Goal: Entertainment & Leisure: Browse casually

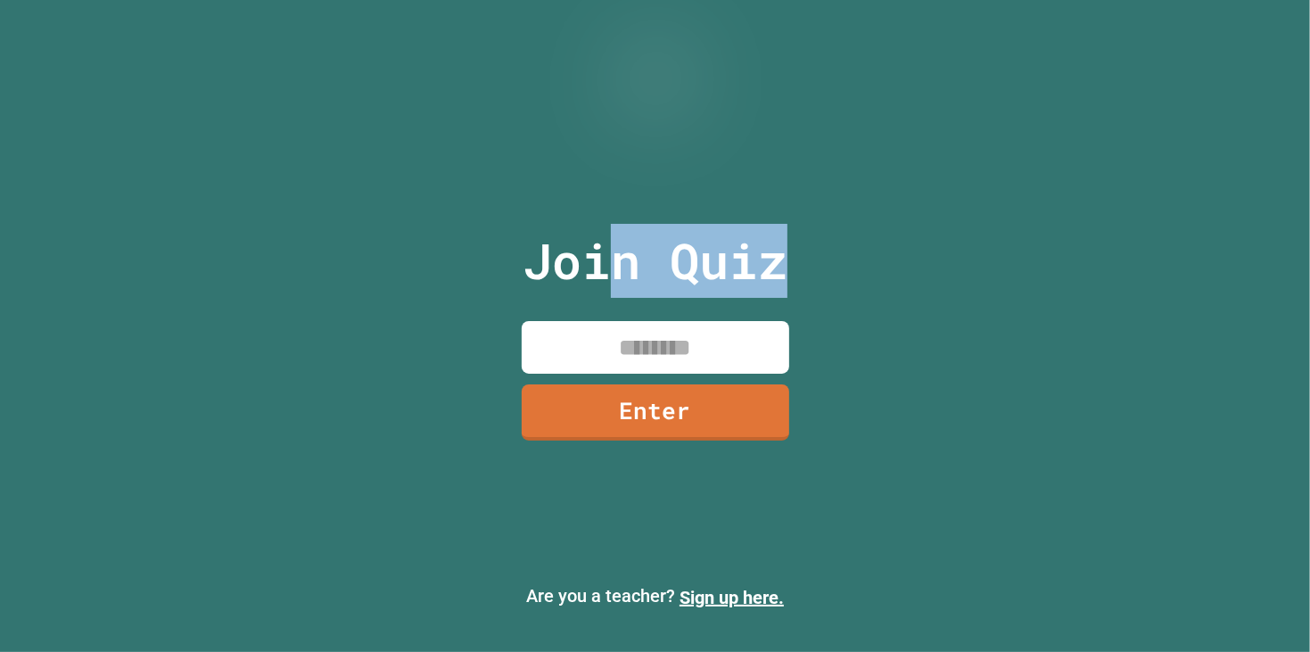
drag, startPoint x: 627, startPoint y: 330, endPoint x: 636, endPoint y: 343, distance: 16.1
click at [635, 342] on div "Join Quiz Enter" at bounding box center [655, 326] width 300 height 563
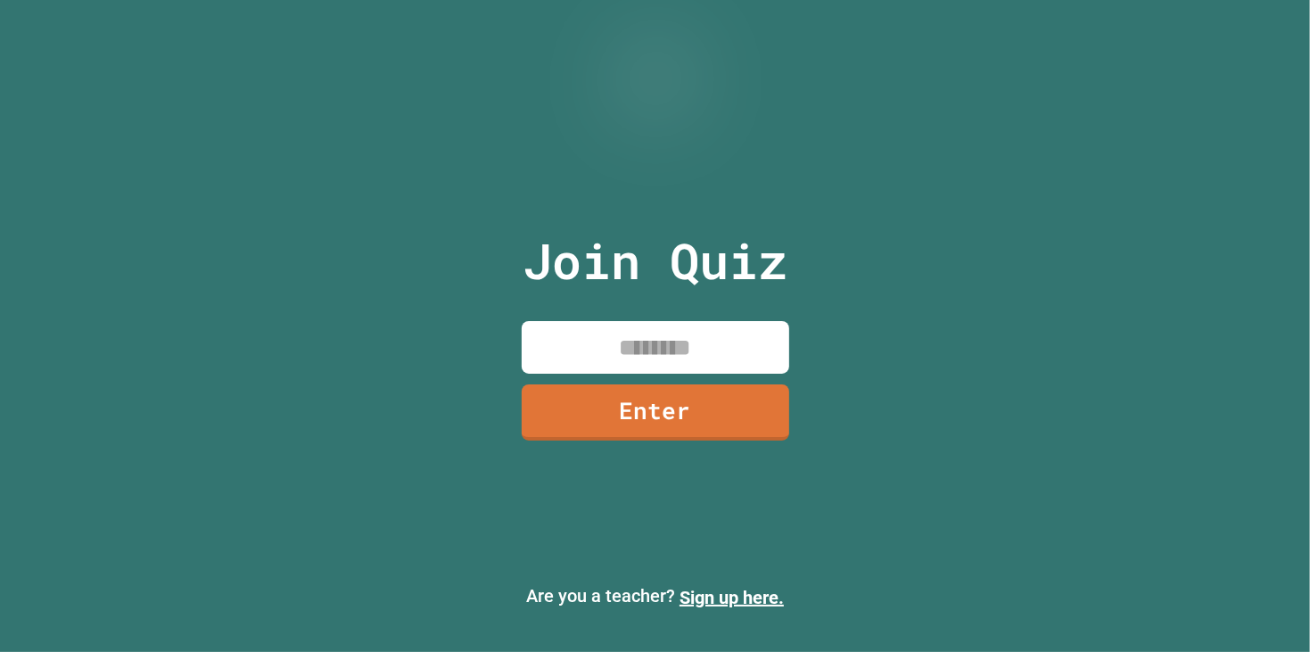
click at [638, 349] on input at bounding box center [655, 347] width 267 height 53
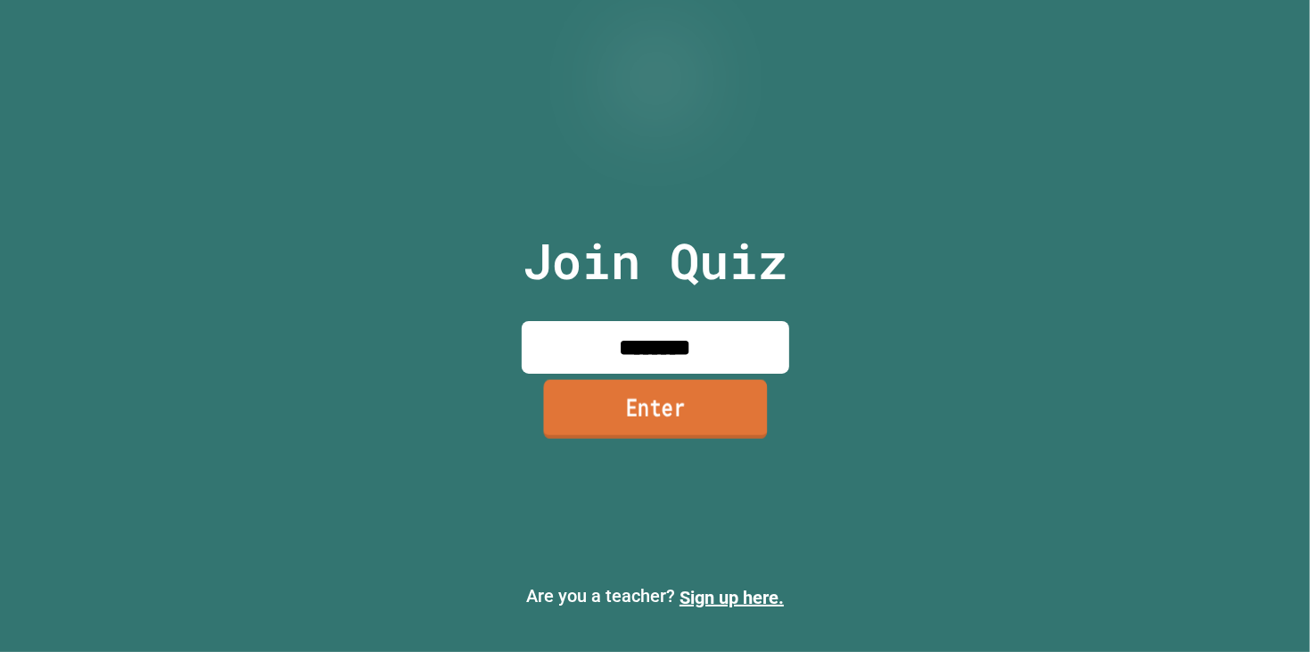
type input "********"
click at [710, 425] on link "Enter" at bounding box center [655, 408] width 224 height 59
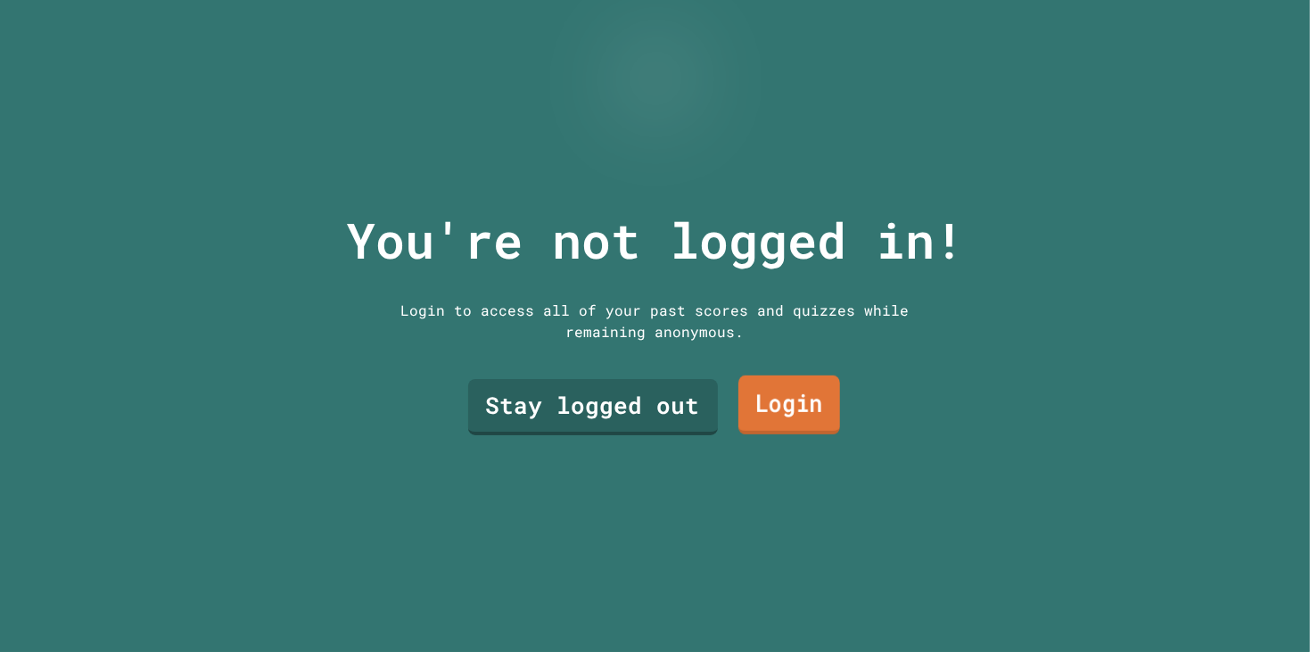
click at [813, 418] on link "Login" at bounding box center [789, 404] width 102 height 59
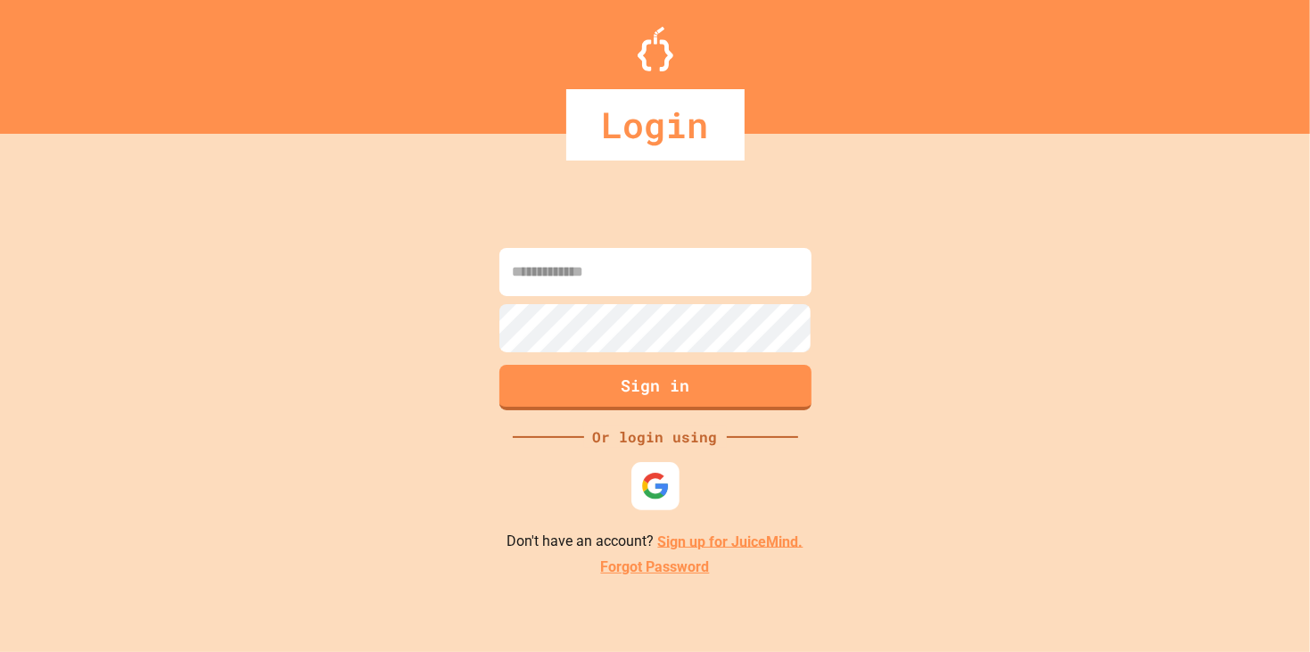
click at [660, 494] on img at bounding box center [654, 485] width 29 height 29
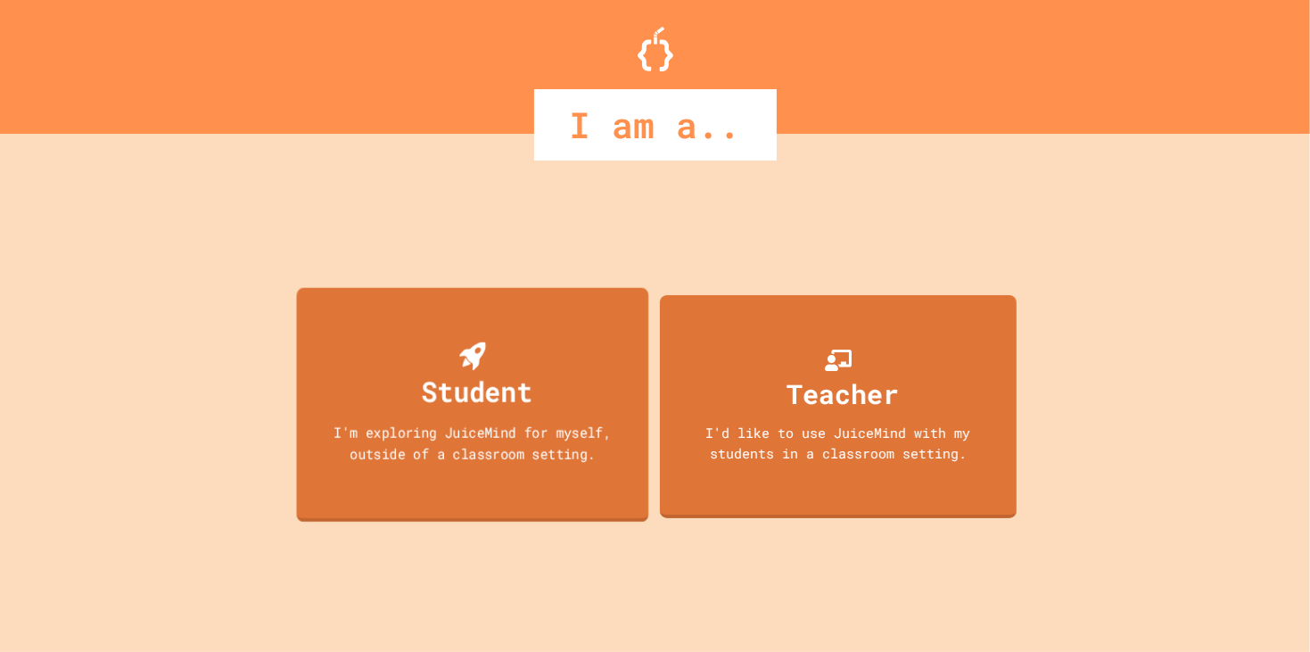
click at [605, 404] on div "Student I'm exploring JuiceMind for myself, outside of a classroom setting." at bounding box center [472, 404] width 352 height 234
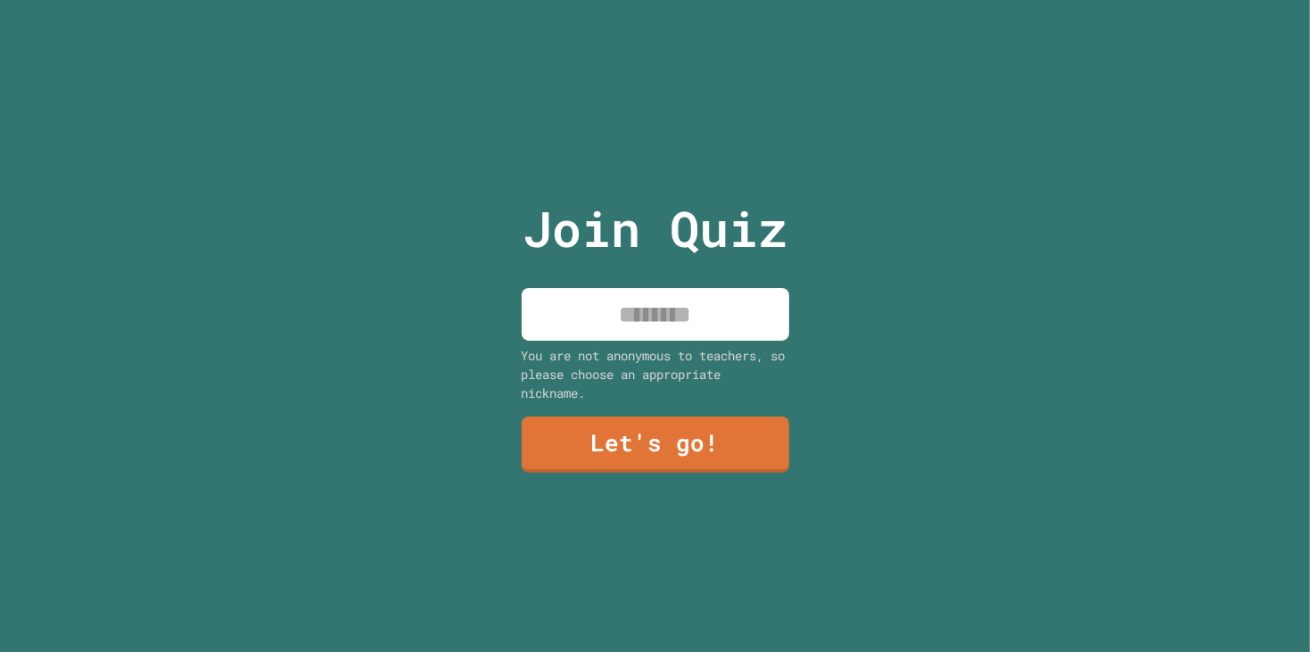
click at [653, 327] on input at bounding box center [655, 314] width 267 height 53
type input "******"
click at [657, 431] on link "Let's go!" at bounding box center [655, 443] width 267 height 59
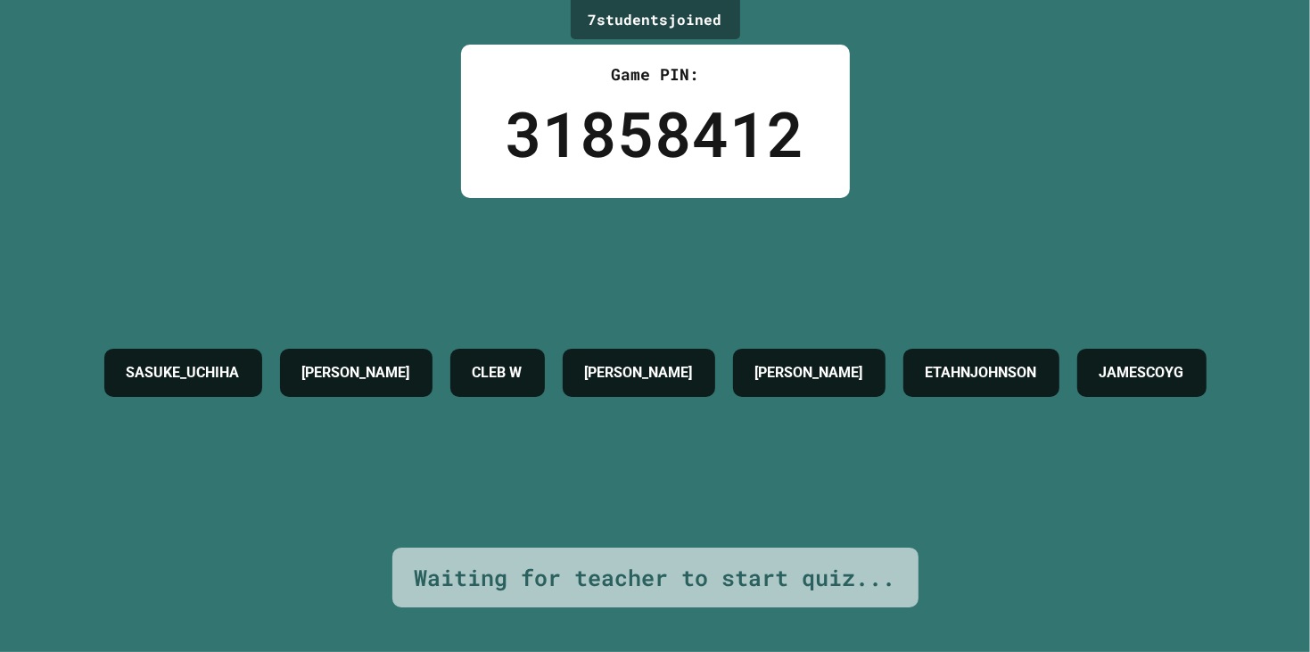
click at [693, 362] on h4 "[PERSON_NAME]" at bounding box center [639, 372] width 108 height 21
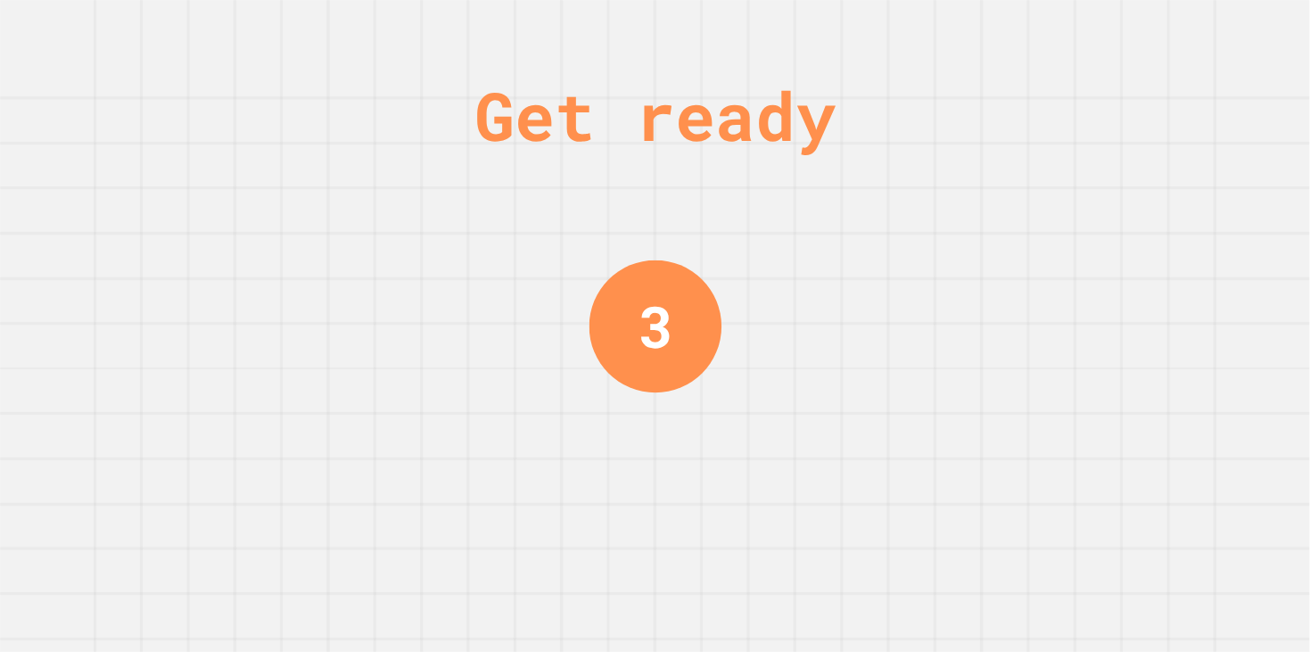
drag, startPoint x: 915, startPoint y: 470, endPoint x: 1097, endPoint y: 576, distance: 211.3
click at [1102, 586] on div "Get ready 3" at bounding box center [655, 326] width 1310 height 652
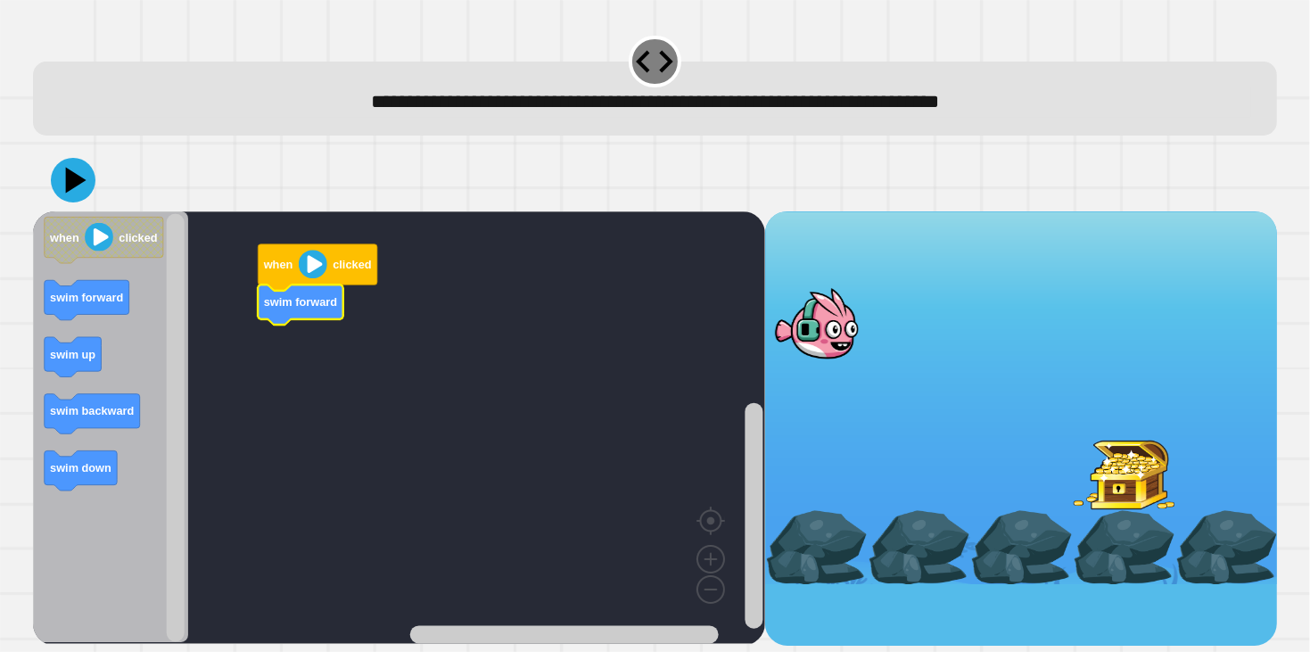
click at [325, 261] on image "Blockly Workspace" at bounding box center [313, 264] width 29 height 29
click at [313, 261] on image "Blockly Workspace" at bounding box center [313, 264] width 29 height 29
click at [74, 186] on icon at bounding box center [76, 180] width 22 height 28
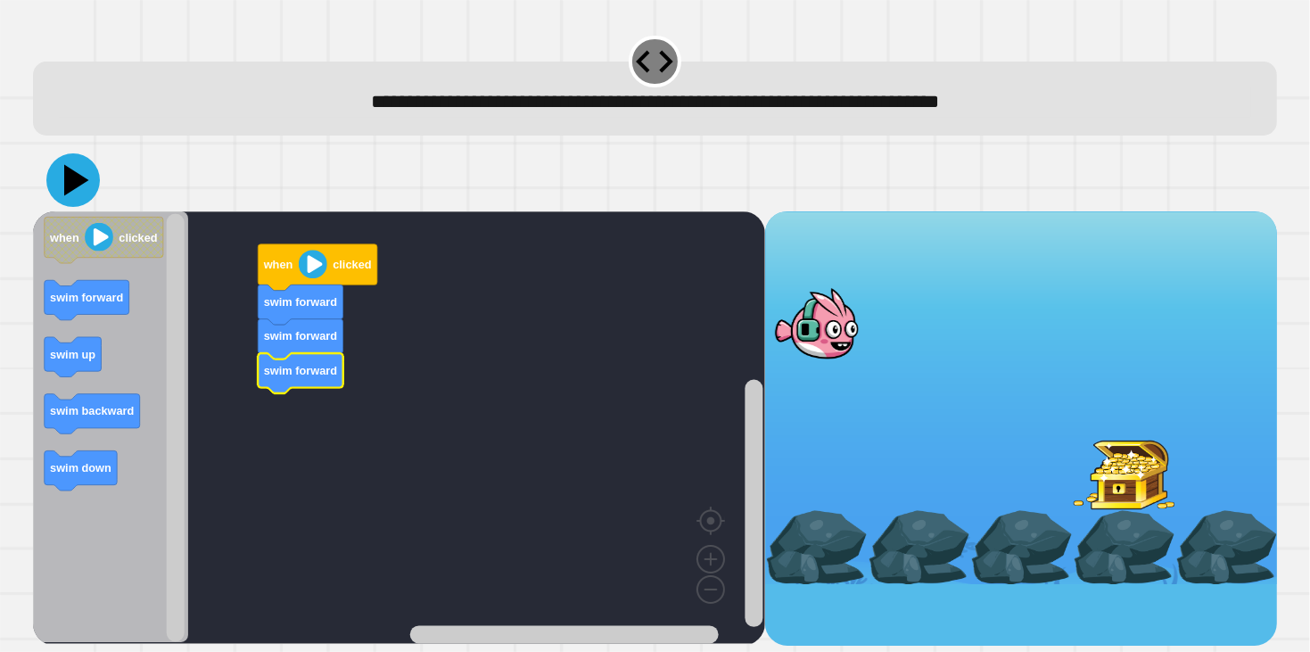
click at [78, 188] on icon at bounding box center [72, 179] width 53 height 53
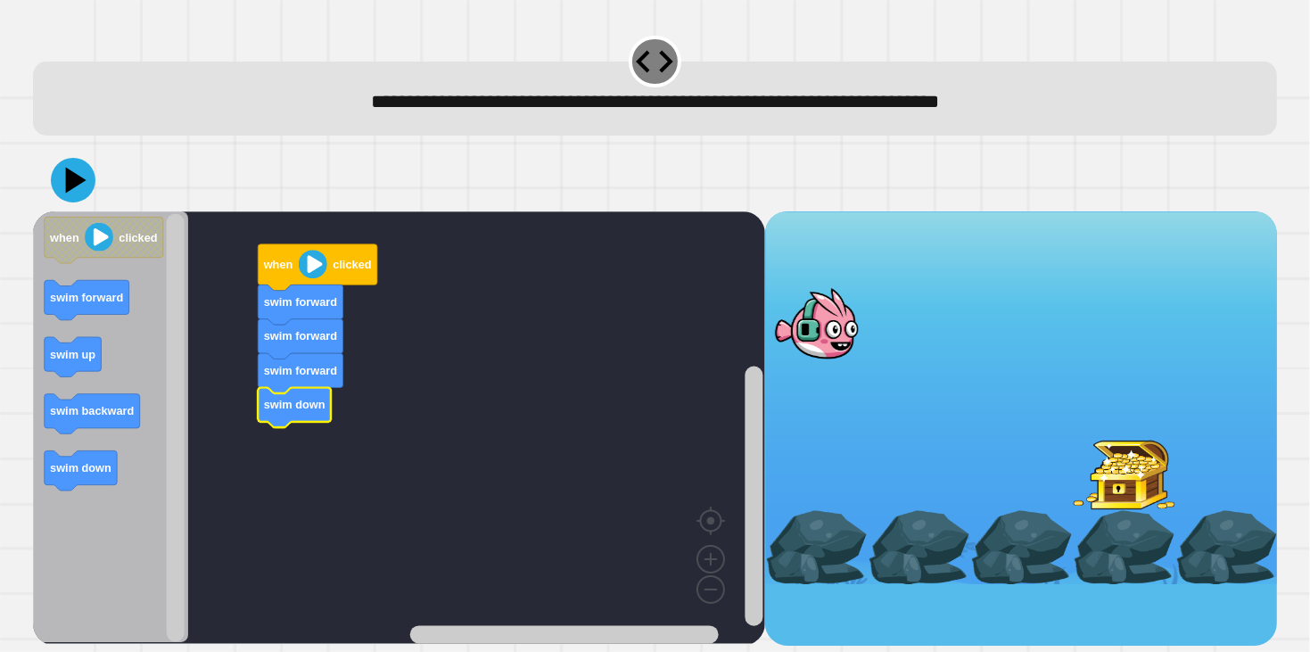
click at [33, 177] on div at bounding box center [655, 180] width 1245 height 62
click at [55, 185] on icon at bounding box center [72, 179] width 53 height 53
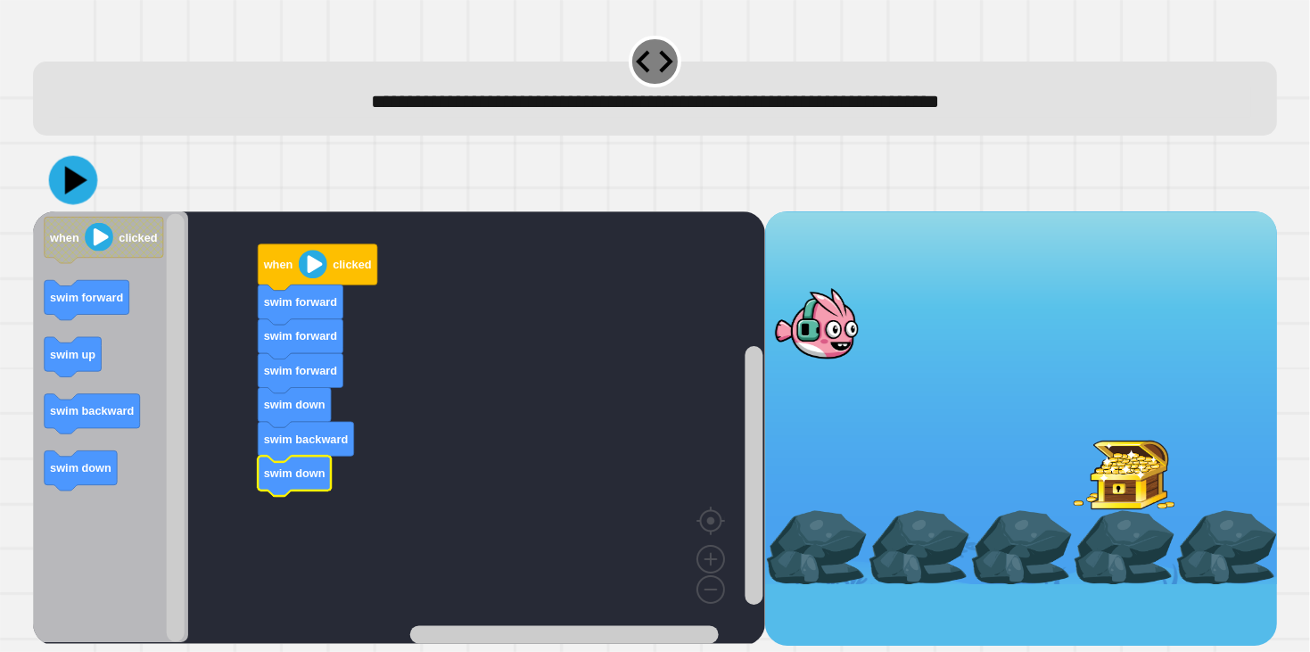
click at [40, 202] on div at bounding box center [655, 180] width 1245 height 62
click at [57, 193] on icon at bounding box center [72, 179] width 53 height 53
click at [92, 192] on icon at bounding box center [72, 179] width 51 height 51
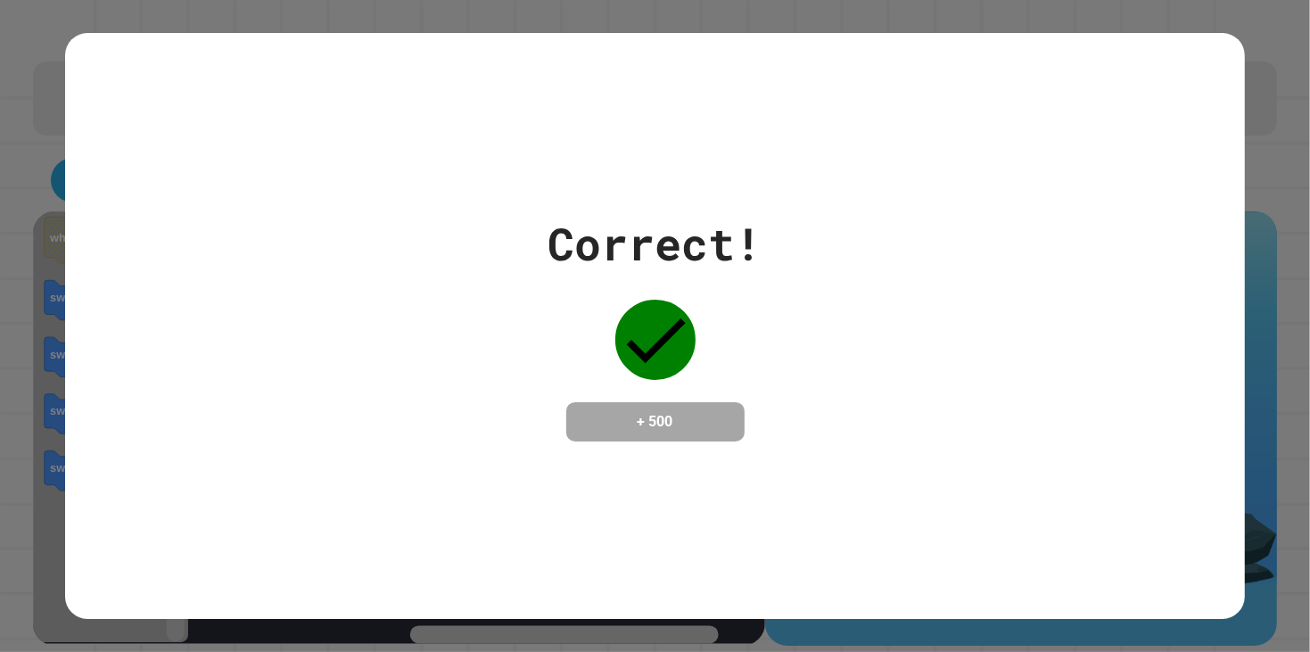
click at [585, 317] on div "Correct! + 500" at bounding box center [655, 325] width 214 height 231
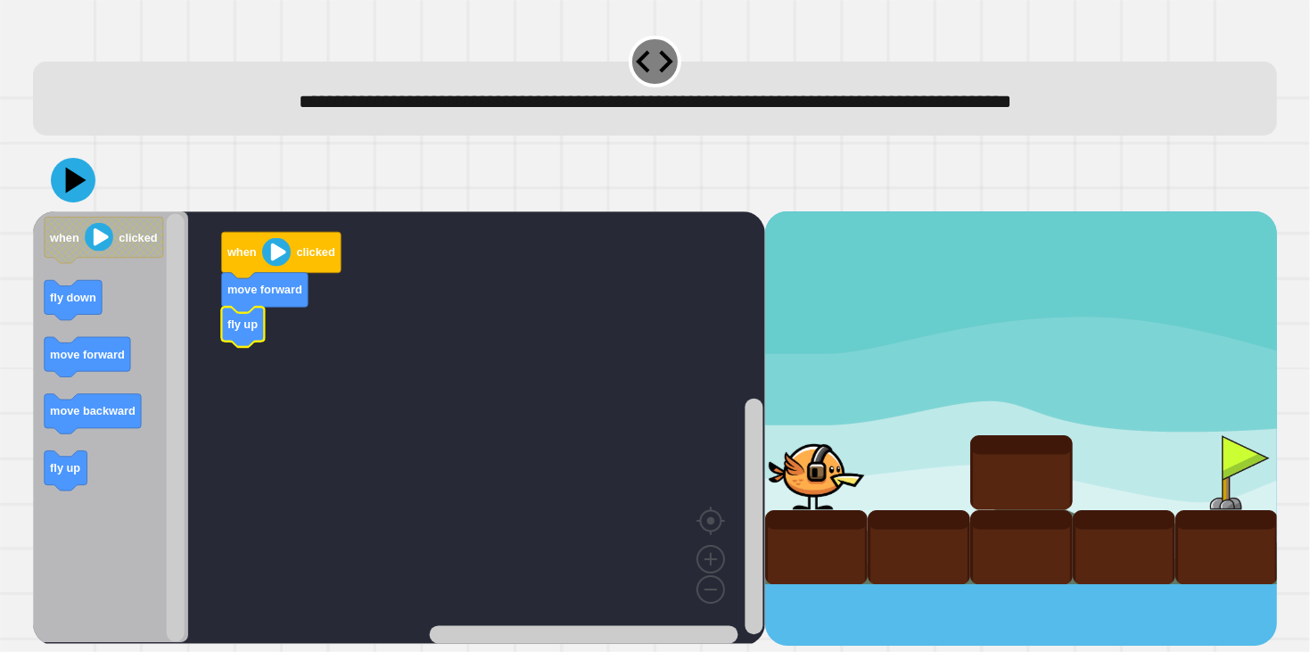
drag, startPoint x: 92, startPoint y: 176, endPoint x: 62, endPoint y: 174, distance: 30.4
click at [71, 174] on div at bounding box center [655, 180] width 1245 height 62
click at [53, 182] on icon at bounding box center [72, 180] width 53 height 53
click at [48, 185] on div at bounding box center [655, 180] width 1245 height 62
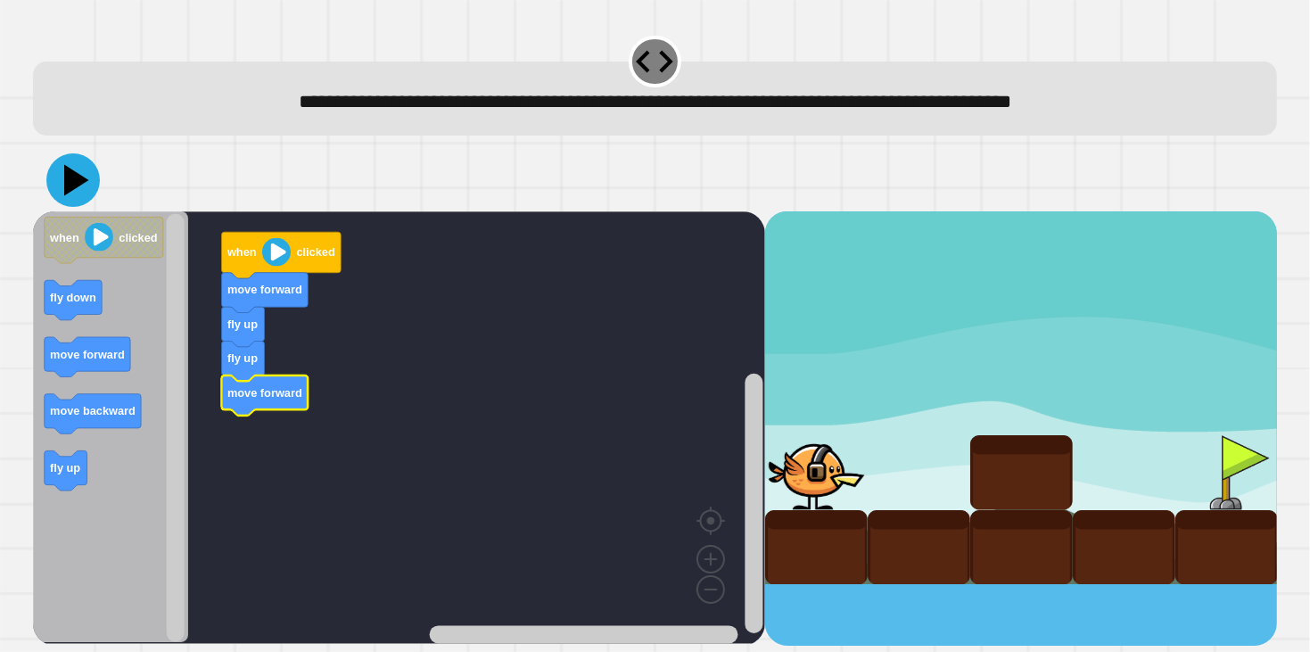
click at [67, 178] on icon at bounding box center [76, 180] width 25 height 31
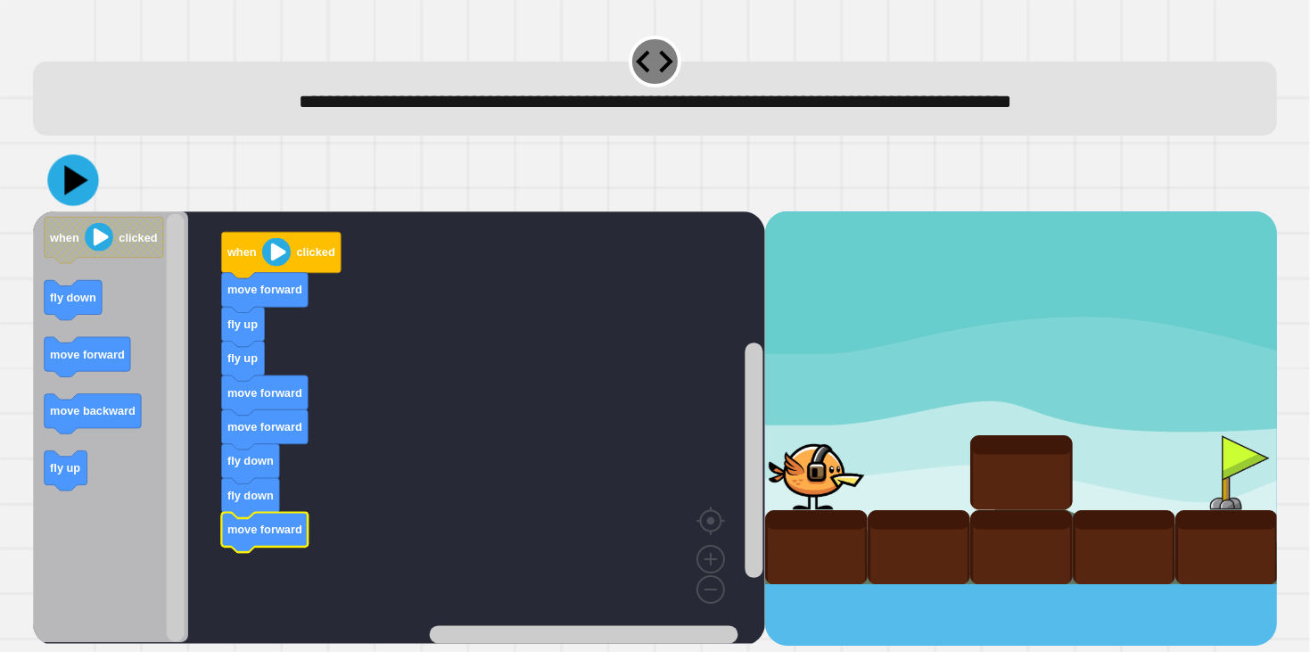
click at [75, 181] on icon at bounding box center [75, 180] width 23 height 30
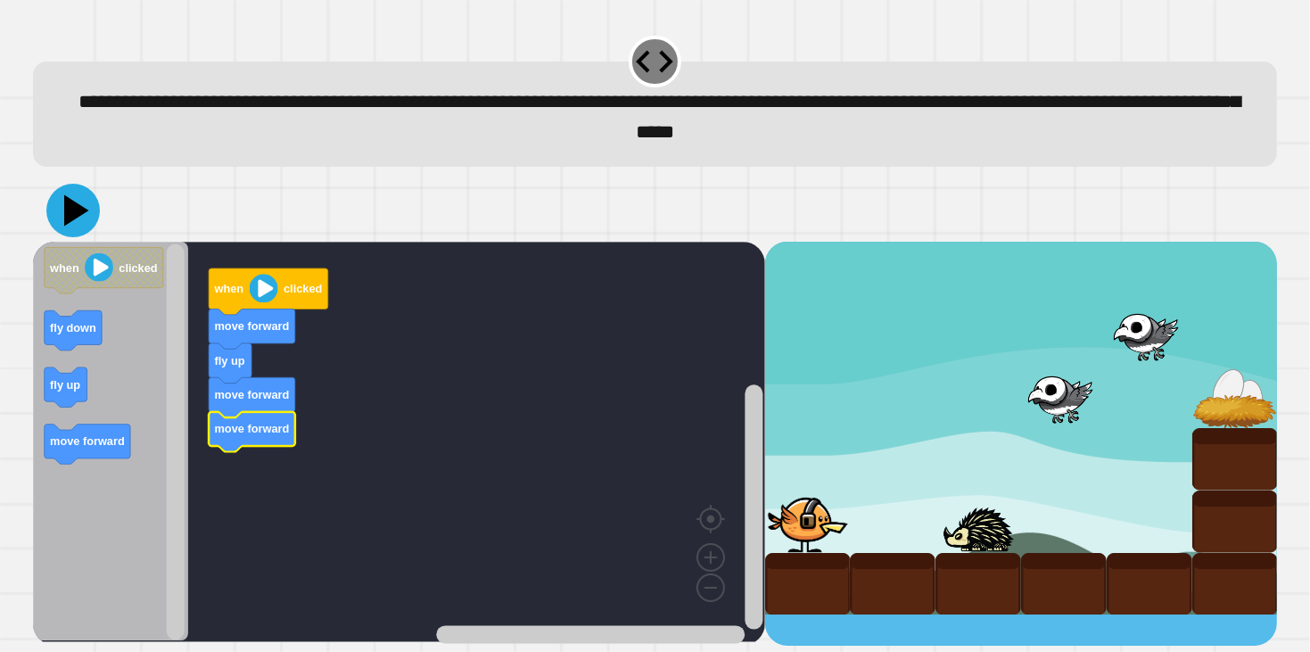
click at [66, 227] on icon at bounding box center [72, 210] width 53 height 53
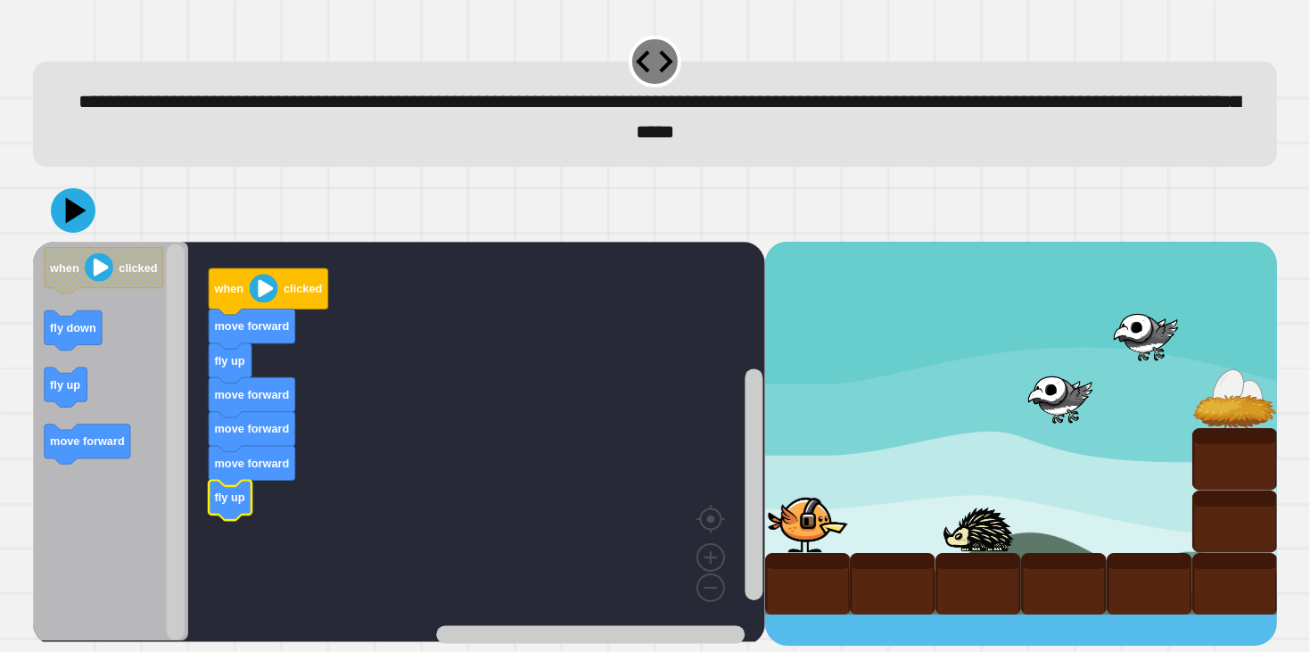
click at [43, 431] on icon "Blockly Workspace" at bounding box center [111, 442] width 156 height 400
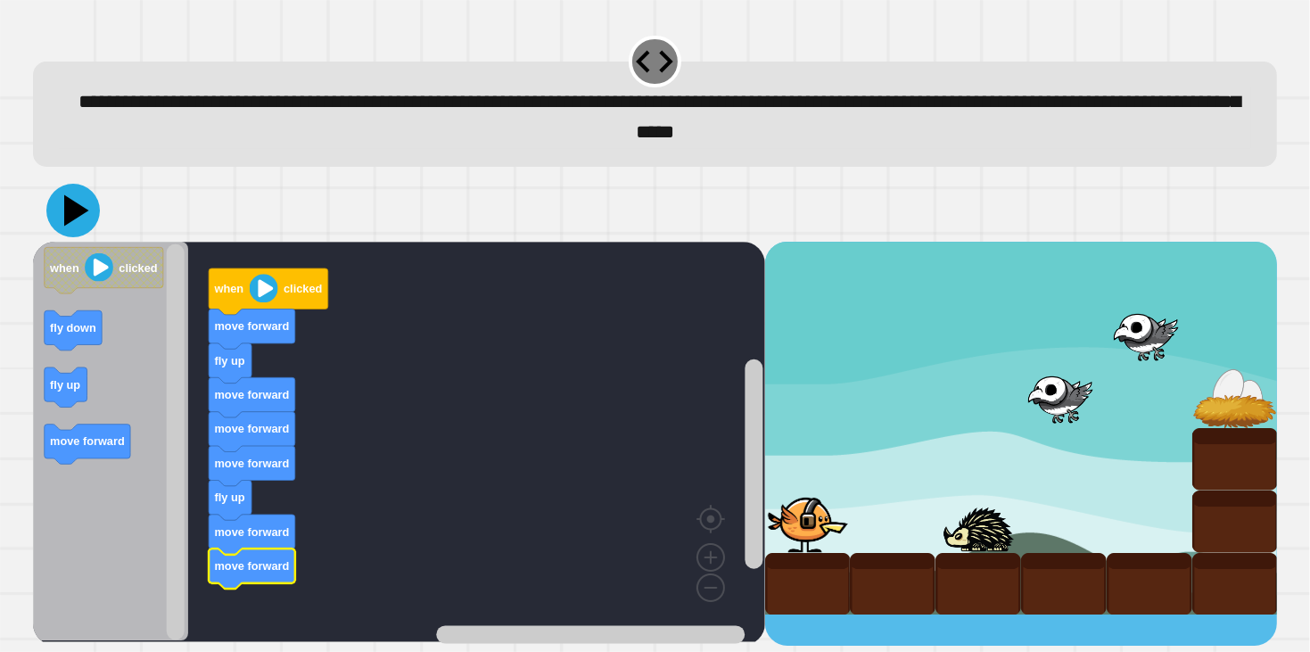
click at [80, 217] on icon at bounding box center [72, 210] width 53 height 53
click at [72, 211] on icon at bounding box center [76, 210] width 25 height 31
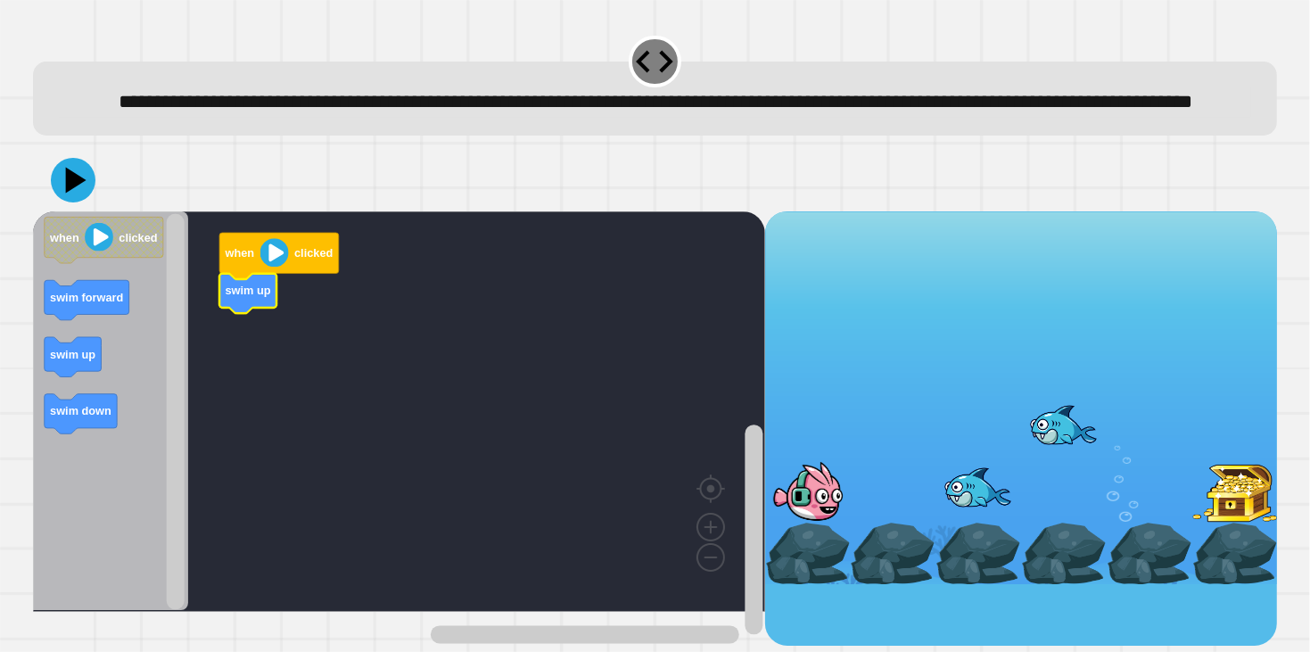
click at [108, 390] on icon "Blockly Workspace" at bounding box center [111, 411] width 156 height 400
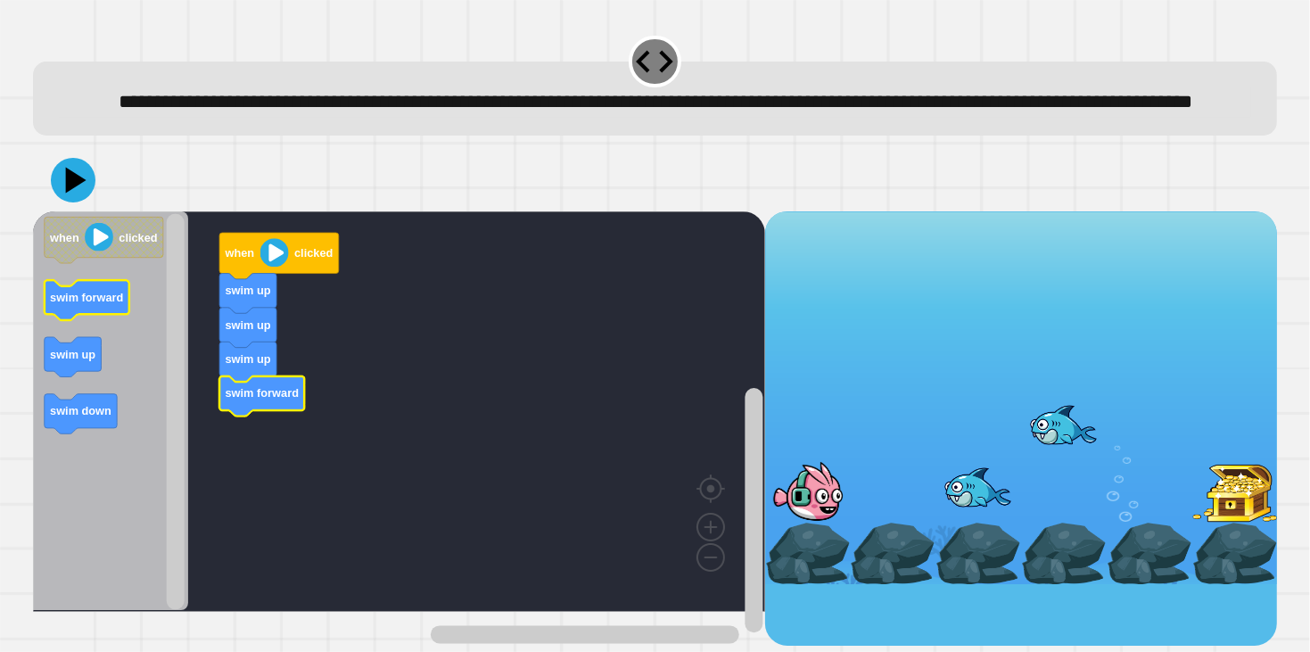
click at [119, 336] on icon "when clicked swim forward swim up swim down" at bounding box center [111, 411] width 156 height 400
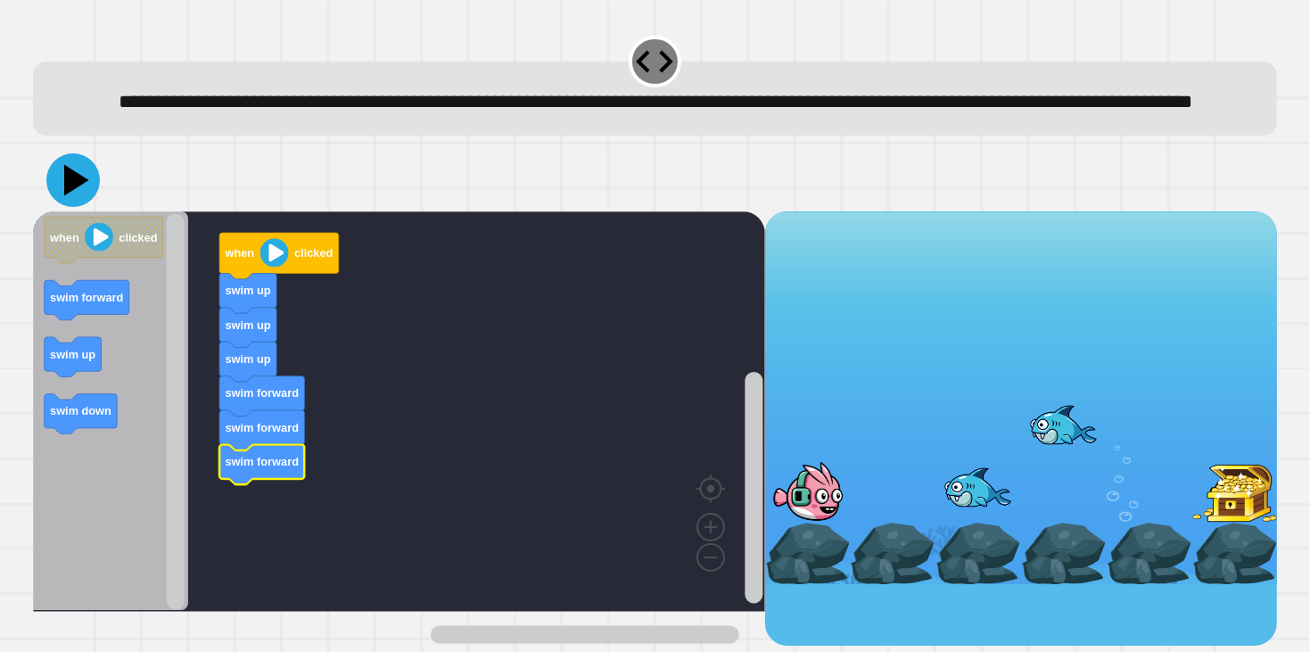
click at [80, 207] on icon at bounding box center [72, 179] width 53 height 53
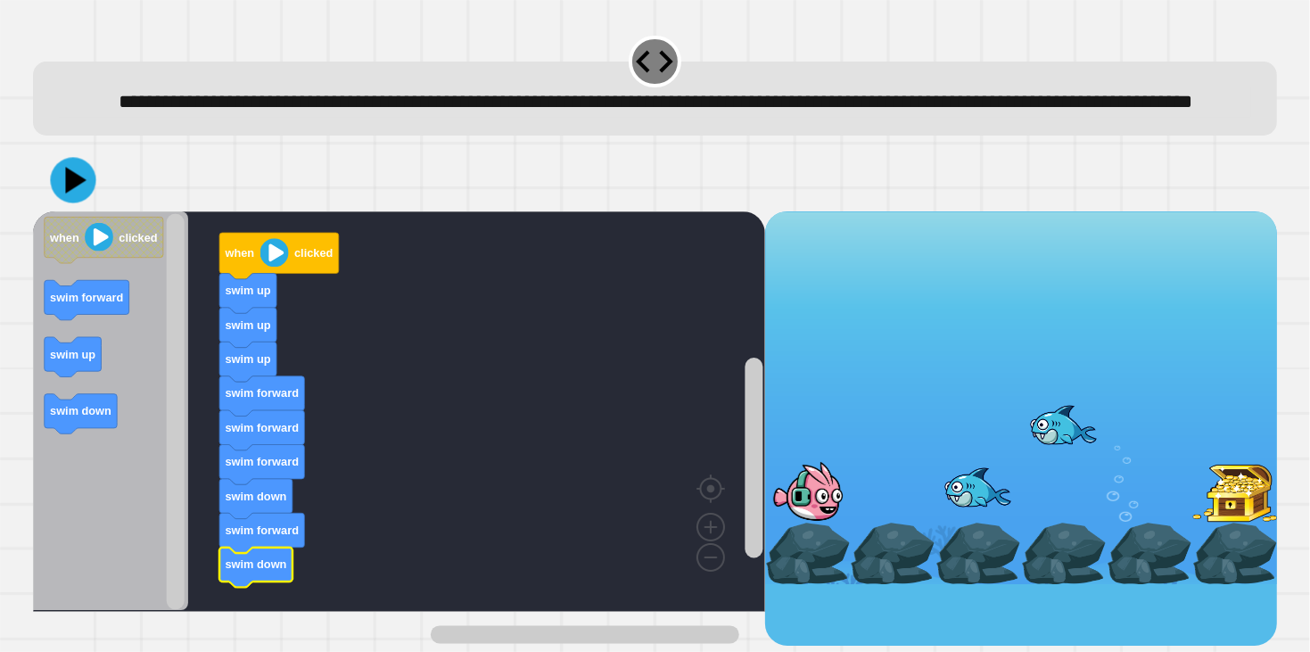
click at [63, 211] on div at bounding box center [655, 180] width 1245 height 62
click at [63, 207] on icon at bounding box center [72, 179] width 53 height 53
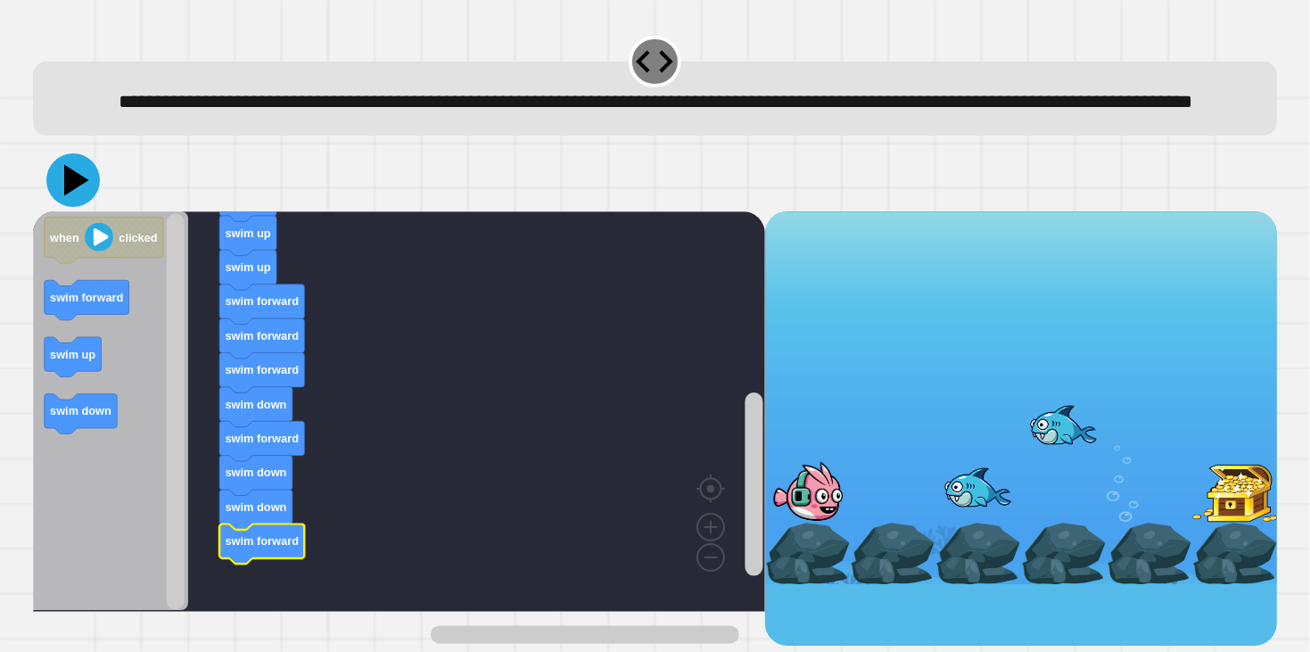
click at [84, 207] on icon at bounding box center [72, 179] width 53 height 53
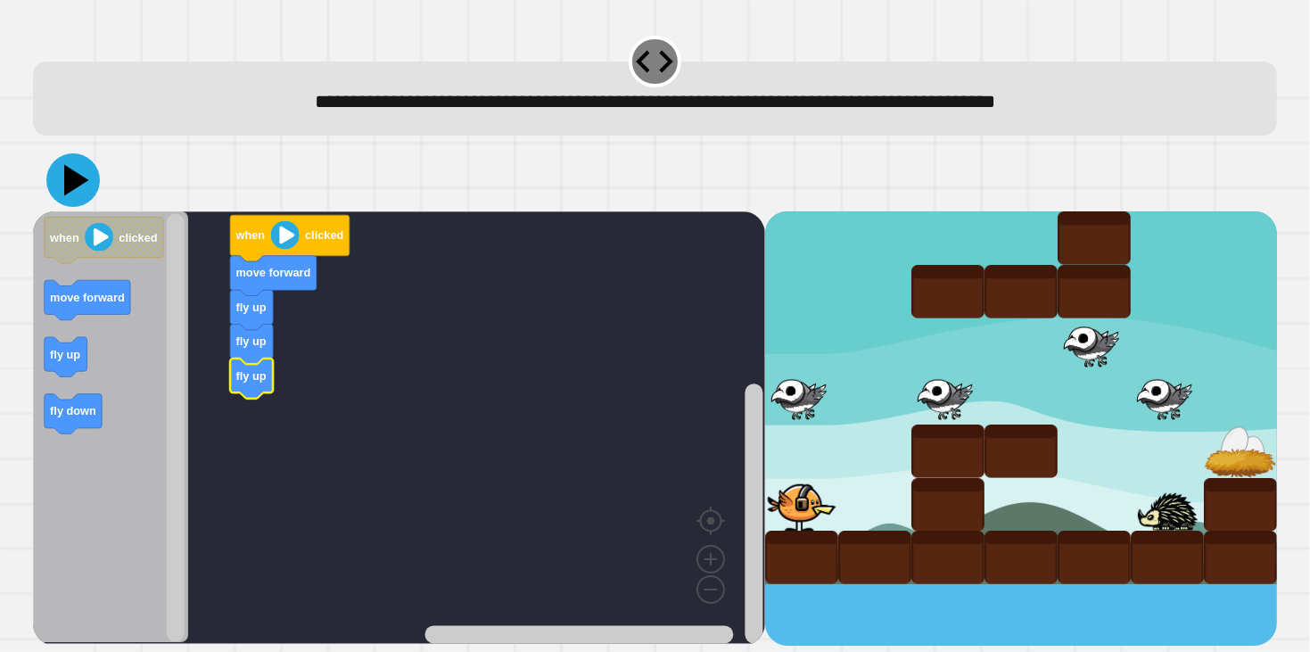
drag, startPoint x: 88, startPoint y: 178, endPoint x: 82, endPoint y: 187, distance: 10.9
click at [83, 186] on icon at bounding box center [72, 179] width 53 height 53
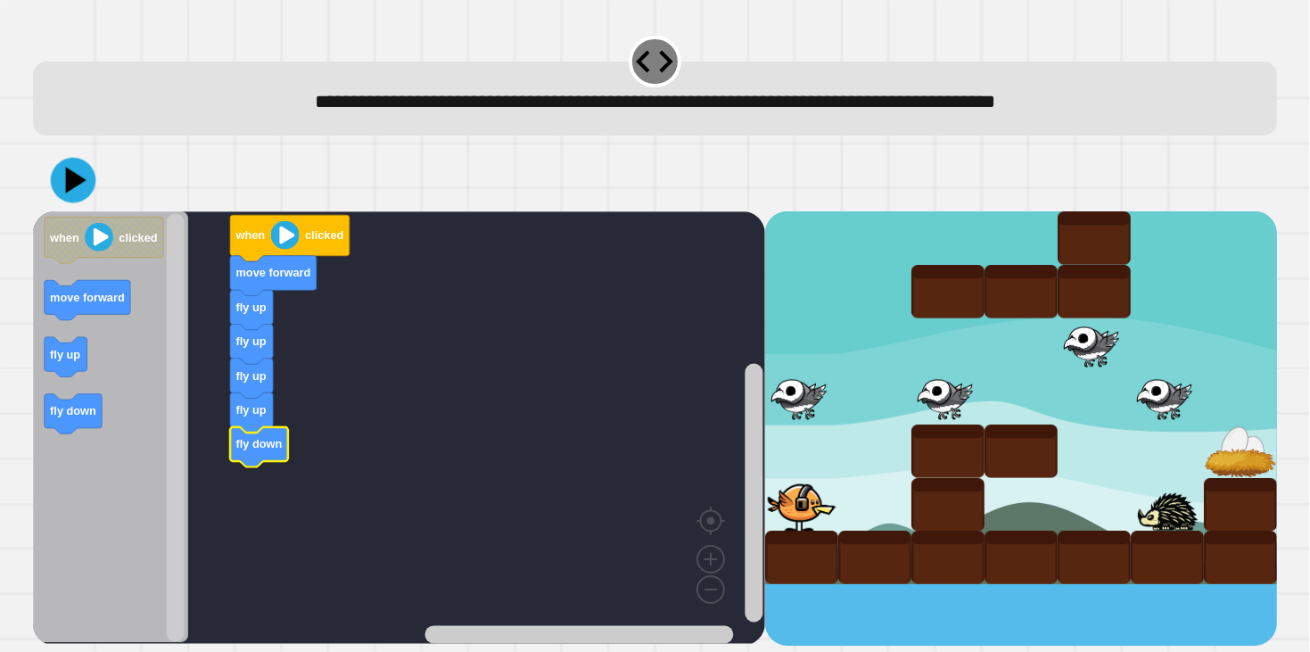
click at [68, 186] on icon at bounding box center [75, 180] width 21 height 27
click at [70, 193] on icon at bounding box center [72, 179] width 53 height 53
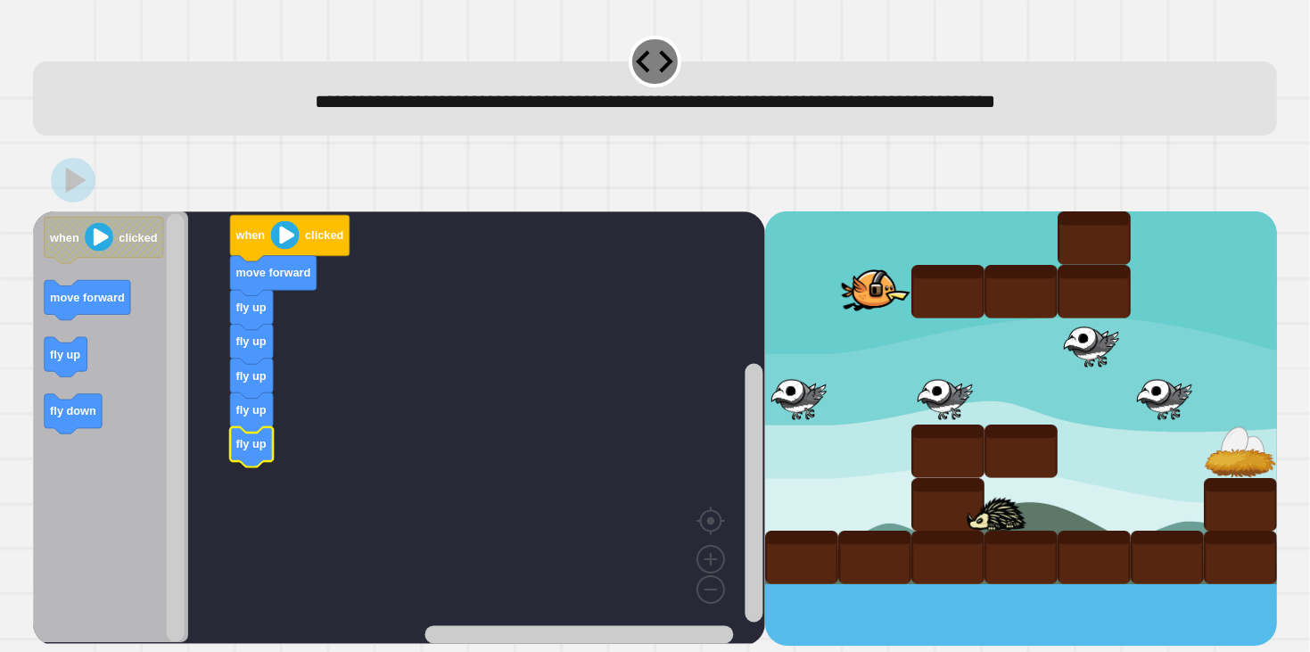
click at [267, 482] on div "when clicked move forward fly up fly up fly up fly up fly up when clicked move …" at bounding box center [399, 427] width 732 height 433
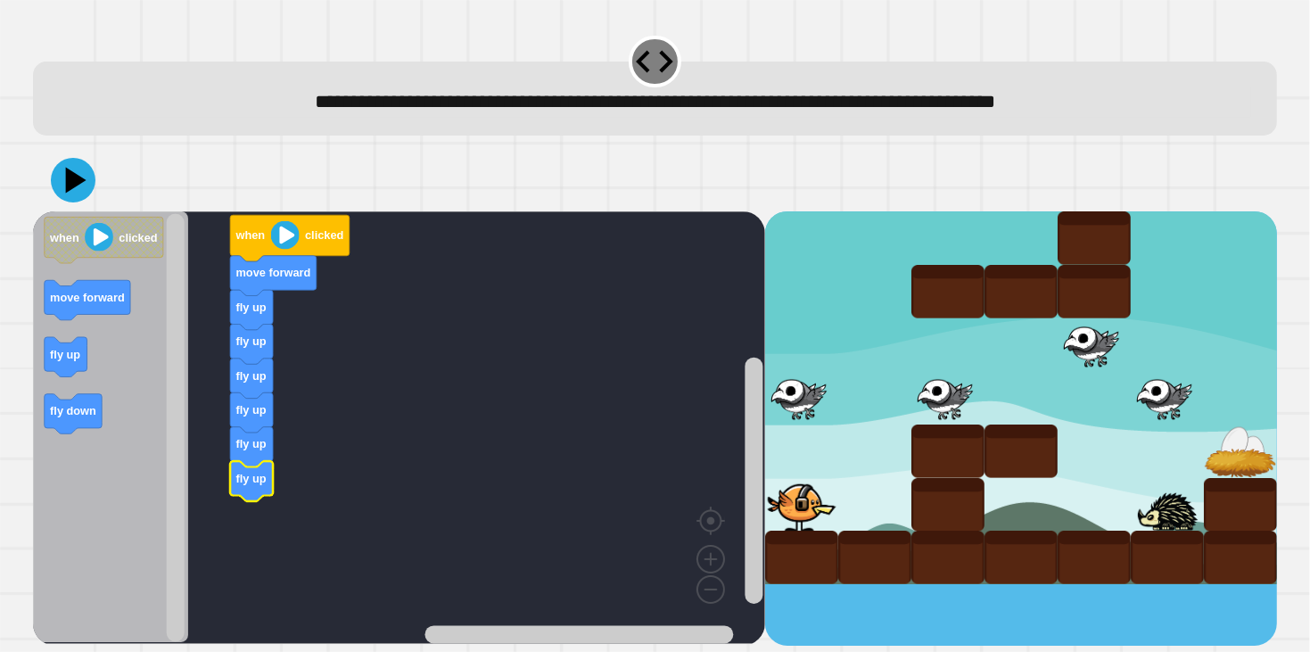
click at [95, 387] on icon "Blockly Workspace" at bounding box center [111, 427] width 156 height 432
click at [56, 172] on icon at bounding box center [72, 179] width 53 height 53
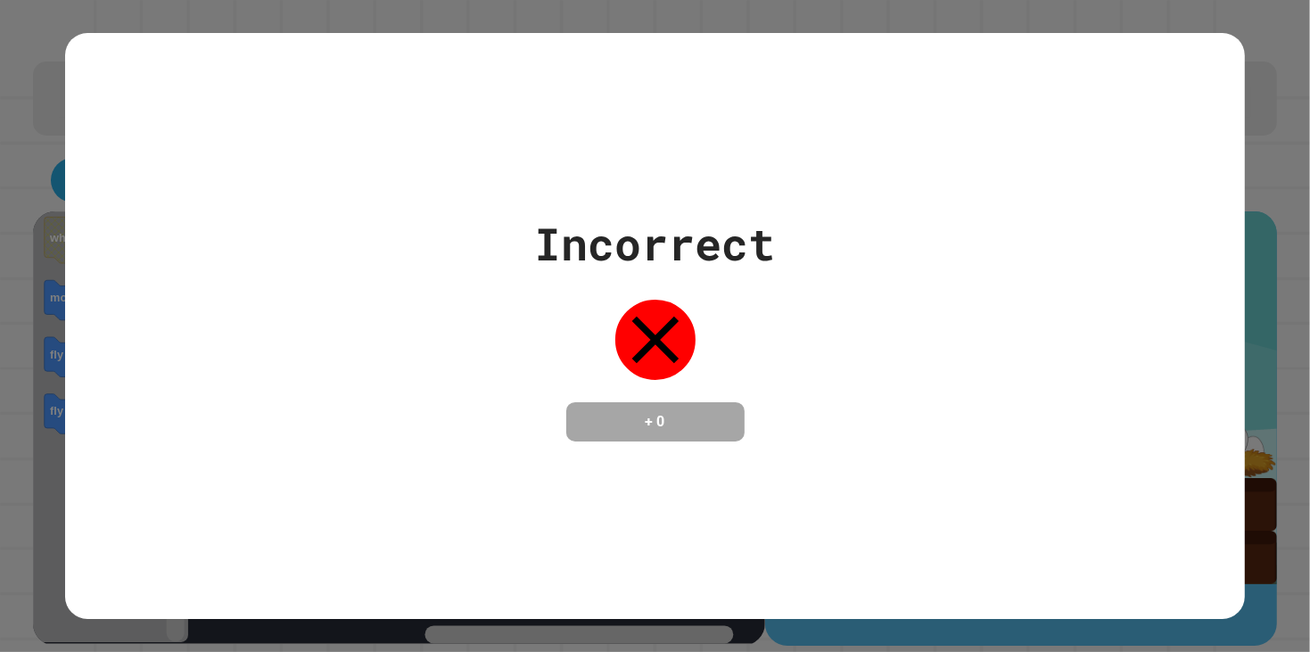
drag, startPoint x: 312, startPoint y: 498, endPoint x: 332, endPoint y: 496, distance: 19.8
click at [316, 497] on div "Incorrect + 0" at bounding box center [654, 326] width 1179 height 587
click at [332, 496] on div "Incorrect + 0" at bounding box center [654, 326] width 1179 height 587
